Goal: Transaction & Acquisition: Purchase product/service

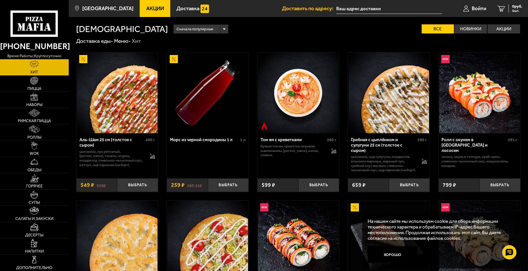
click at [107, 40] on link "Доставка еды -" at bounding box center [94, 41] width 37 height 7
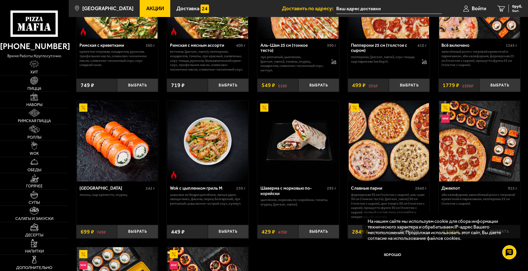
scroll to position [226, 0]
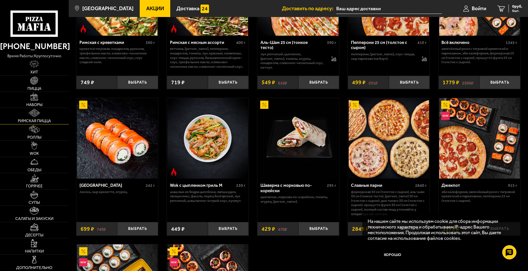
click at [33, 121] on span "Римская пицца" at bounding box center [34, 121] width 33 height 4
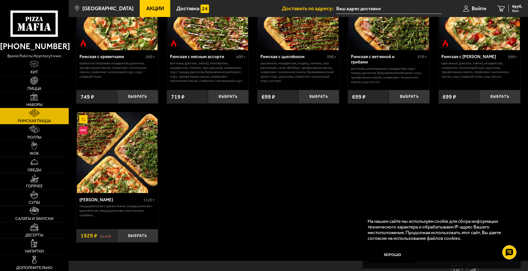
scroll to position [85, 0]
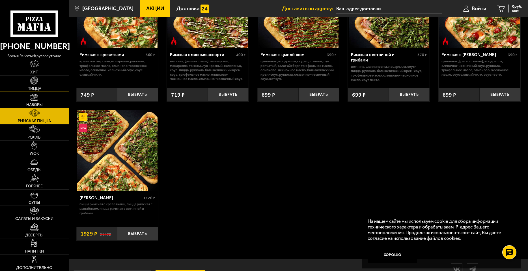
click at [36, 81] on img at bounding box center [34, 80] width 8 height 8
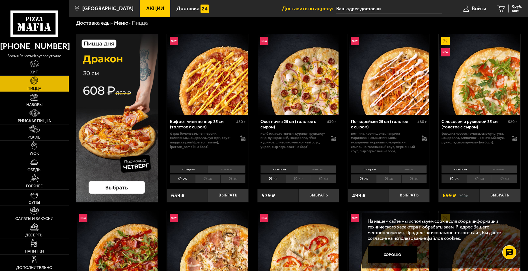
scroll to position [28, 0]
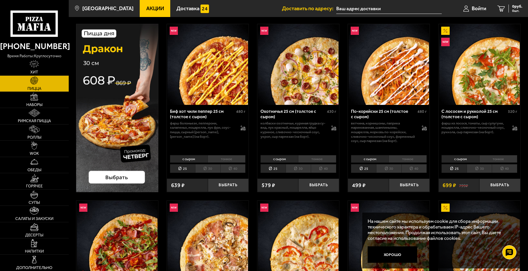
click at [482, 168] on li "30" at bounding box center [479, 168] width 25 height 9
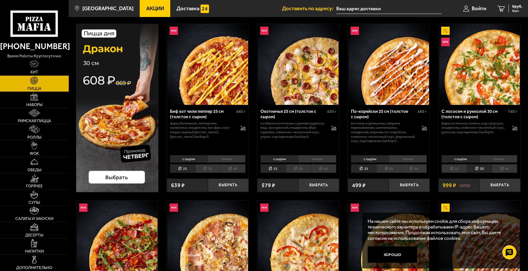
click at [503, 168] on li "40" at bounding box center [504, 168] width 25 height 9
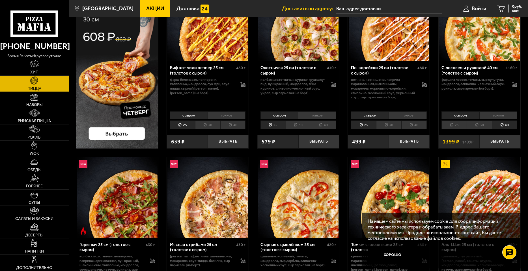
scroll to position [57, 0]
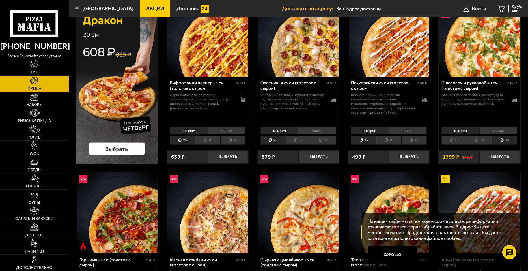
click at [319, 129] on li "тонкое" at bounding box center [317, 130] width 38 height 8
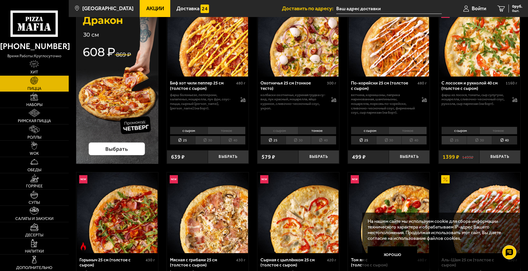
click at [294, 130] on li "с сыром" at bounding box center [280, 130] width 38 height 8
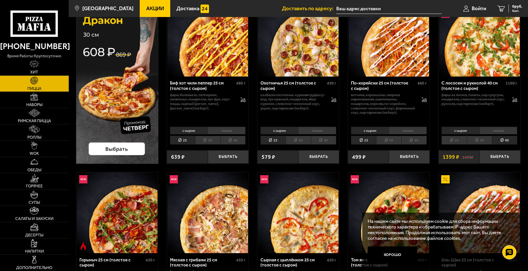
click at [320, 129] on li "тонкое" at bounding box center [317, 130] width 38 height 8
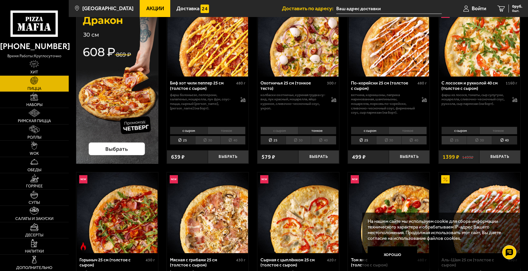
click at [289, 129] on li "с сыром" at bounding box center [280, 130] width 38 height 8
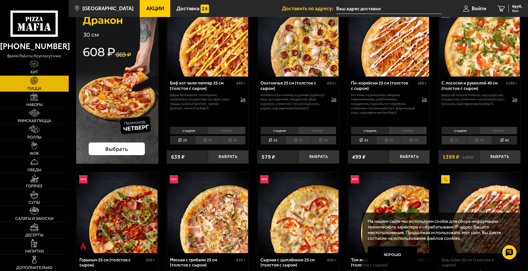
click at [323, 129] on li "тонкое" at bounding box center [317, 130] width 38 height 8
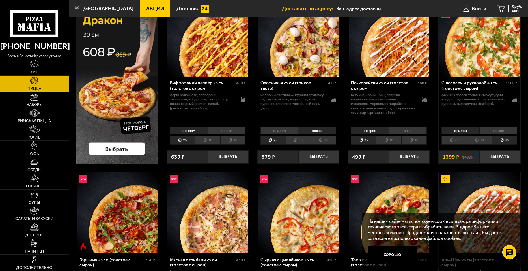
click at [325, 139] on li "40" at bounding box center [323, 140] width 25 height 9
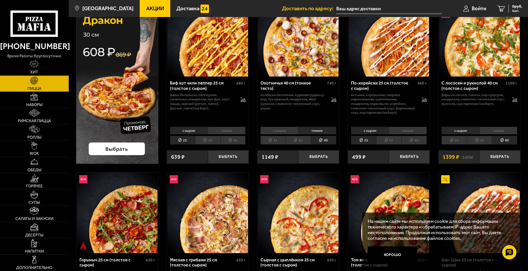
click at [304, 141] on li "30" at bounding box center [298, 140] width 25 height 9
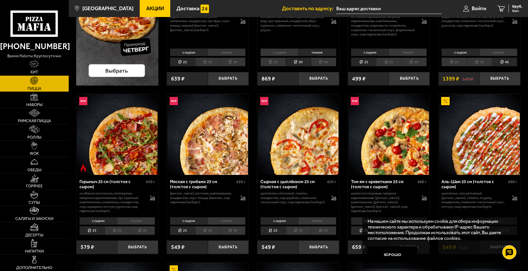
scroll to position [141, 0]
